Goal: Transaction & Acquisition: Purchase product/service

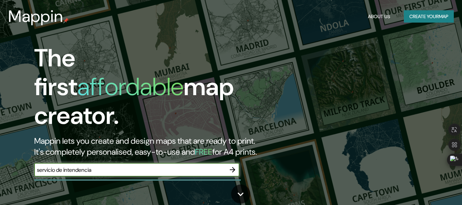
type input "servicio de intendencia"
click at [230, 165] on icon "button" at bounding box center [232, 169] width 8 height 8
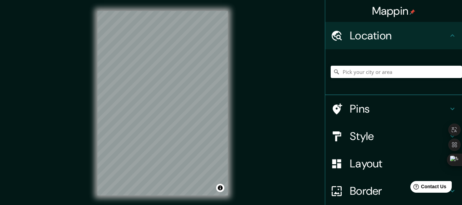
click at [233, 126] on div "© Mapbox © OpenStreetMap Improve this map" at bounding box center [162, 103] width 152 height 206
click at [311, 102] on div "Mappin Location Pins Style Layout Border Choose a border. Hint : you can make l…" at bounding box center [231, 108] width 462 height 217
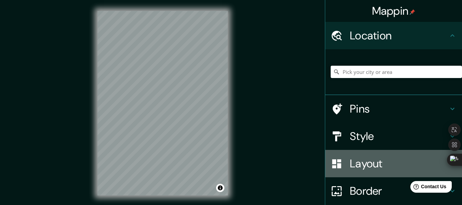
click at [395, 160] on h4 "Layout" at bounding box center [399, 163] width 98 height 14
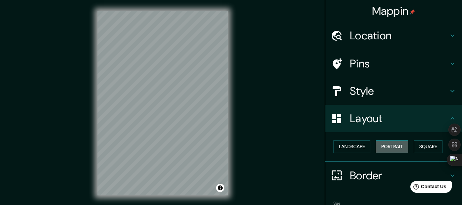
click at [391, 147] on button "Portrait" at bounding box center [392, 146] width 32 height 13
click at [378, 91] on h4 "Style" at bounding box center [399, 91] width 98 height 14
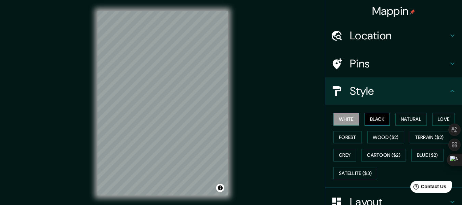
click at [369, 118] on button "Black" at bounding box center [377, 119] width 26 height 13
click at [413, 121] on button "Natural" at bounding box center [410, 119] width 31 height 13
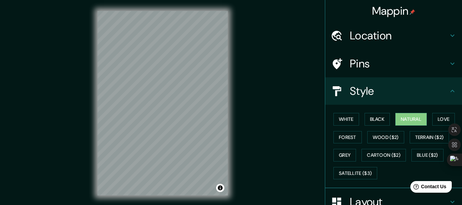
click at [142, 198] on div "© Mapbox © OpenStreetMap Improve this map" at bounding box center [162, 103] width 152 height 206
click at [409, 93] on h4 "Style" at bounding box center [399, 91] width 98 height 14
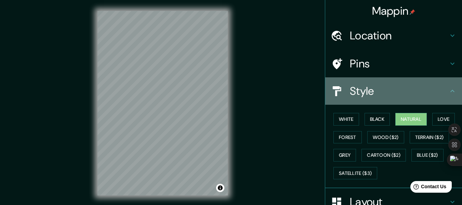
click at [409, 93] on h4 "Style" at bounding box center [399, 91] width 98 height 14
click at [448, 89] on icon at bounding box center [452, 91] width 8 height 8
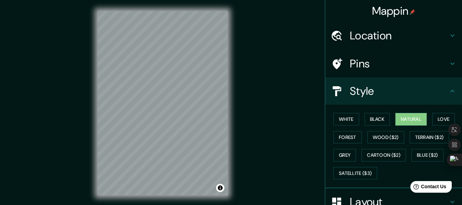
scroll to position [12, 0]
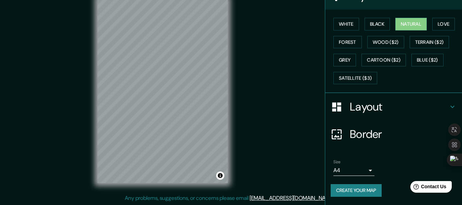
click at [386, 107] on h4 "Layout" at bounding box center [399, 107] width 98 height 14
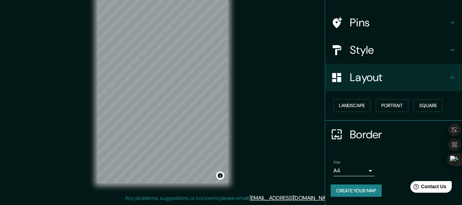
scroll to position [41, 0]
click at [349, 105] on button "Landscape" at bounding box center [351, 105] width 37 height 13
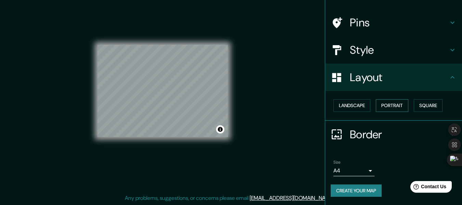
click at [392, 105] on button "Portrait" at bounding box center [392, 105] width 32 height 13
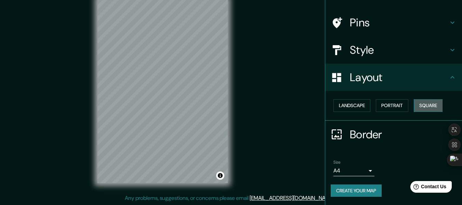
click at [429, 104] on button "Square" at bounding box center [427, 105] width 29 height 13
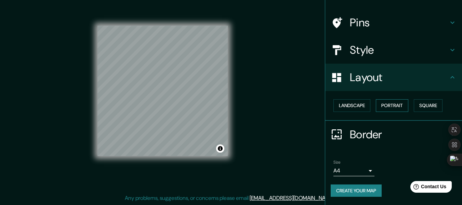
click at [386, 107] on button "Portrait" at bounding box center [392, 105] width 32 height 13
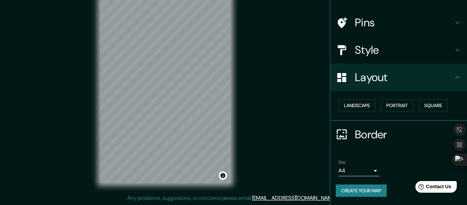
click at [357, 172] on body "Mappin Location Pins Style Layout Landscape Portrait Square Border Choose a bor…" at bounding box center [233, 90] width 467 height 205
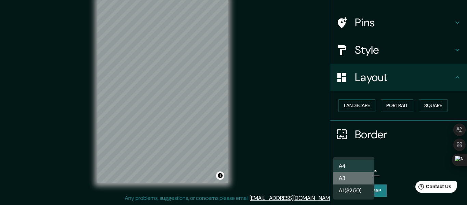
click at [353, 180] on li "A3" at bounding box center [353, 178] width 41 height 12
type input "a4"
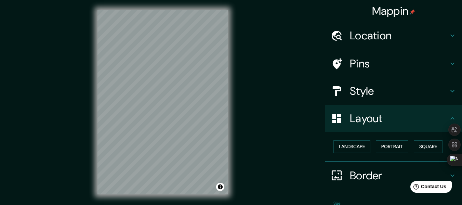
scroll to position [1, 0]
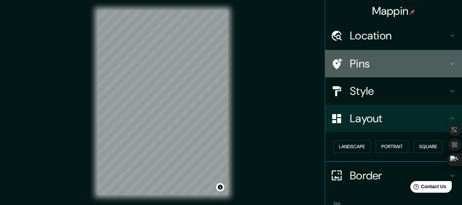
click at [376, 52] on div "Pins" at bounding box center [393, 63] width 137 height 27
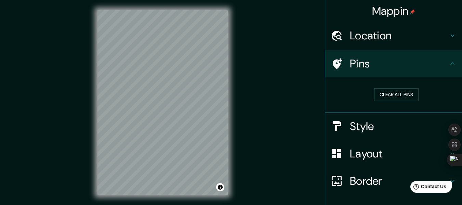
click at [387, 38] on h4 "Location" at bounding box center [399, 36] width 98 height 14
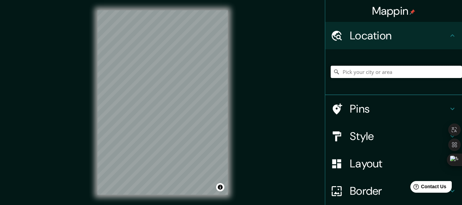
click at [380, 76] on input "Pick your city or area" at bounding box center [395, 72] width 131 height 12
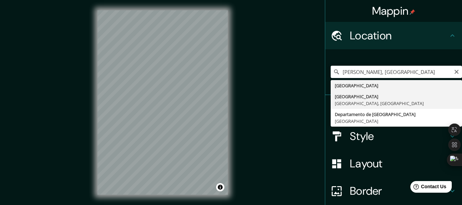
type input "Ciudad de Guatemala, Departamento de Guatemala, Guatemala"
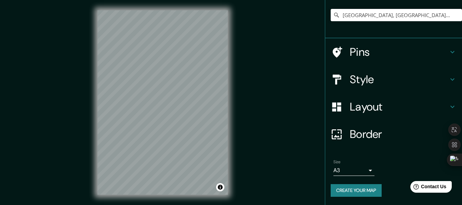
scroll to position [12, 0]
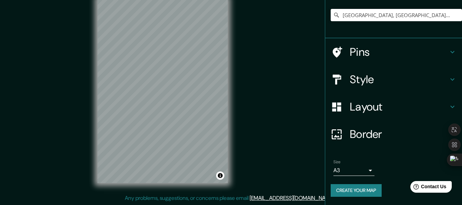
click at [350, 188] on button "Create your map" at bounding box center [355, 190] width 51 height 13
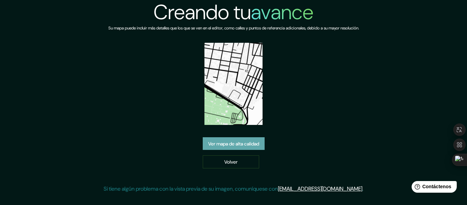
click at [224, 146] on font "Ver mapa de alta calidad" at bounding box center [233, 143] width 51 height 6
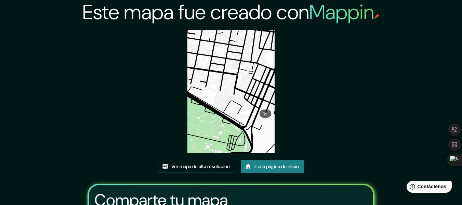
scroll to position [90, 0]
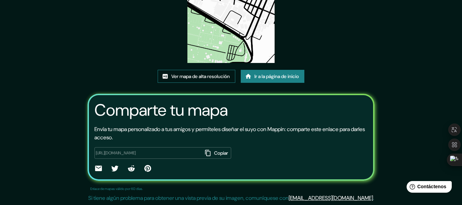
click at [197, 79] on font "Ver mapa de alta resolución" at bounding box center [200, 76] width 58 height 6
